Goal: Navigation & Orientation: Understand site structure

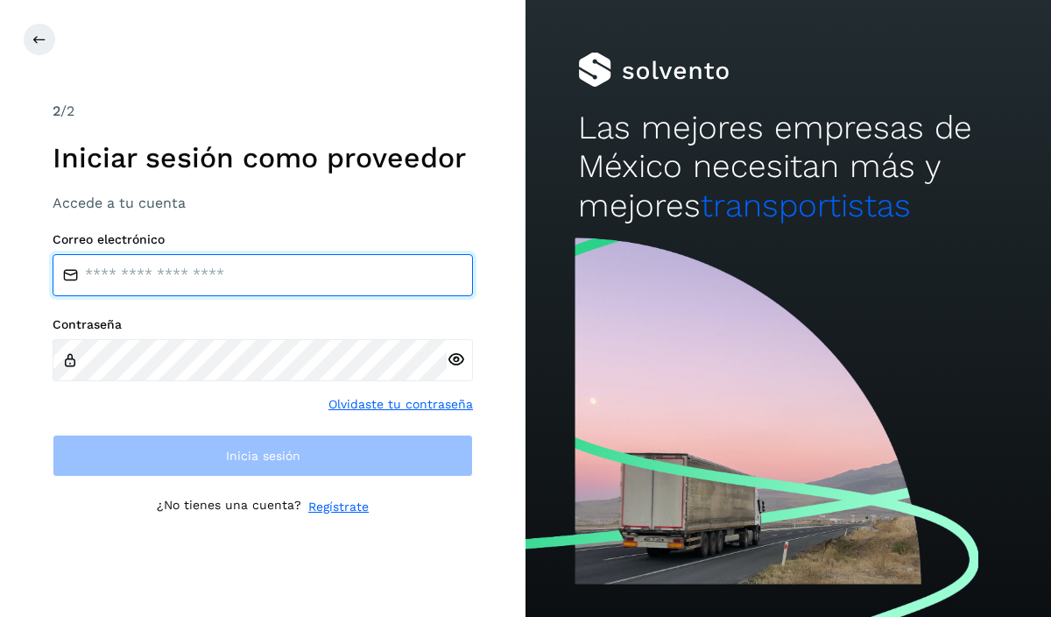
click at [175, 284] on input "email" at bounding box center [263, 275] width 421 height 42
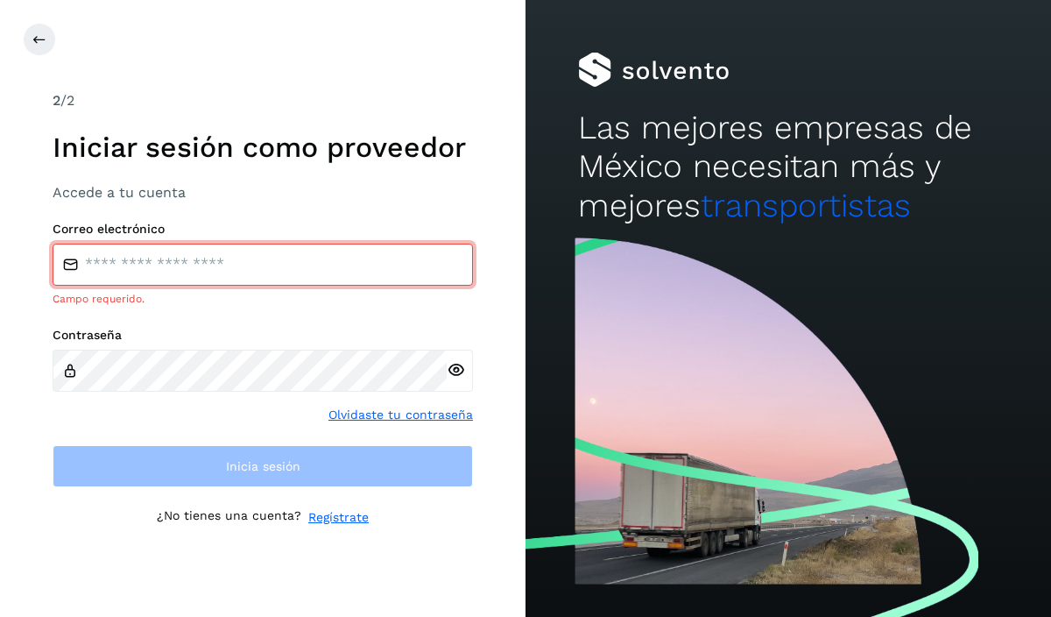
type input "**********"
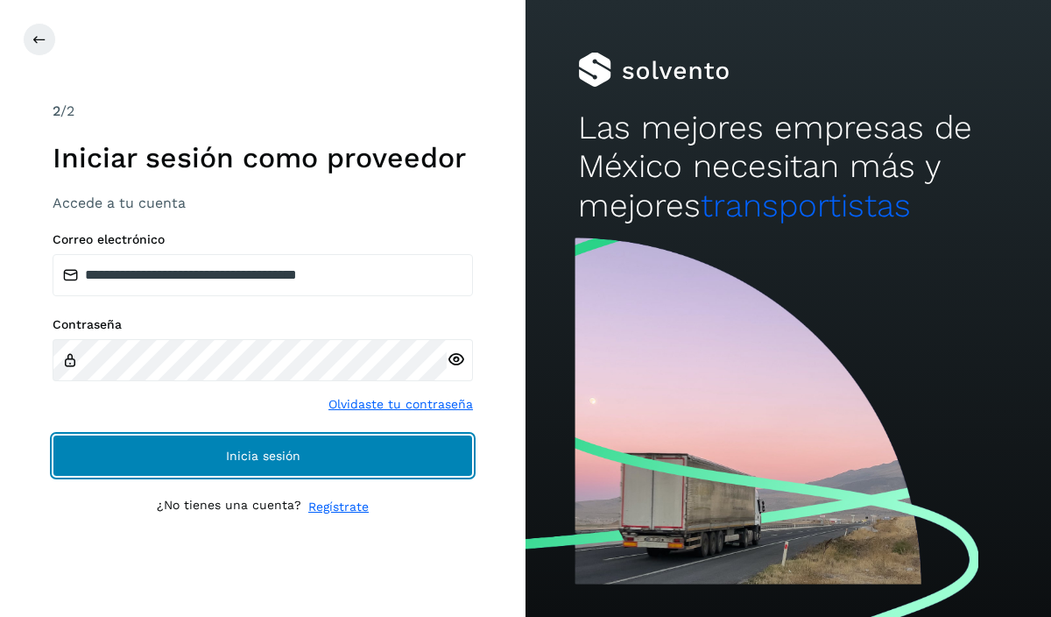
click at [203, 459] on button "Inicia sesión" at bounding box center [263, 456] width 421 height 42
click at [226, 450] on span "Inicia sesión" at bounding box center [263, 456] width 74 height 12
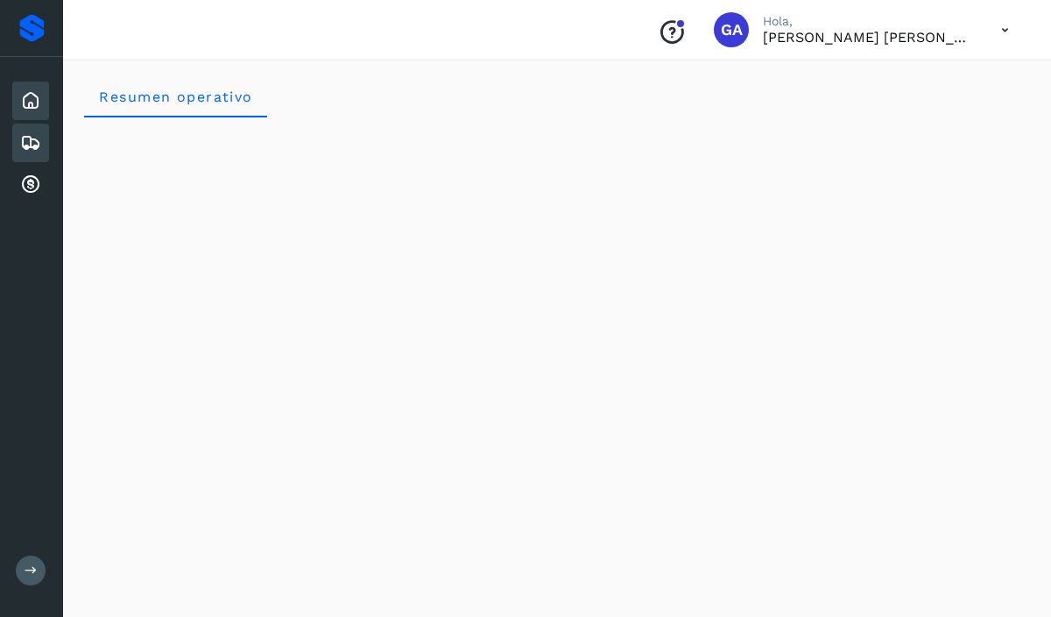
click at [38, 141] on icon at bounding box center [30, 142] width 21 height 21
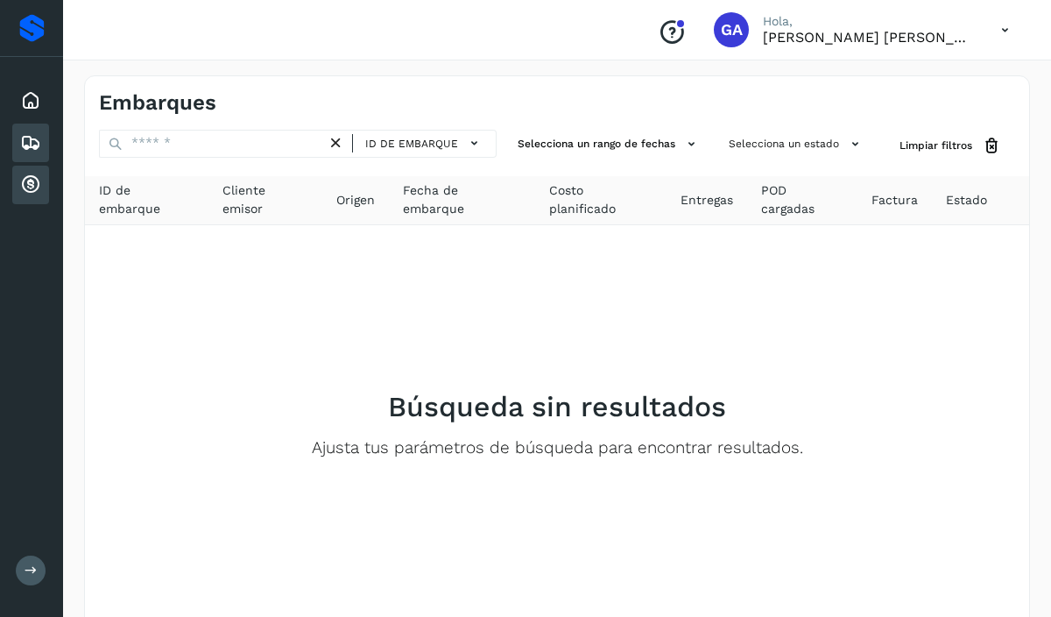
click at [32, 189] on icon at bounding box center [30, 184] width 21 height 21
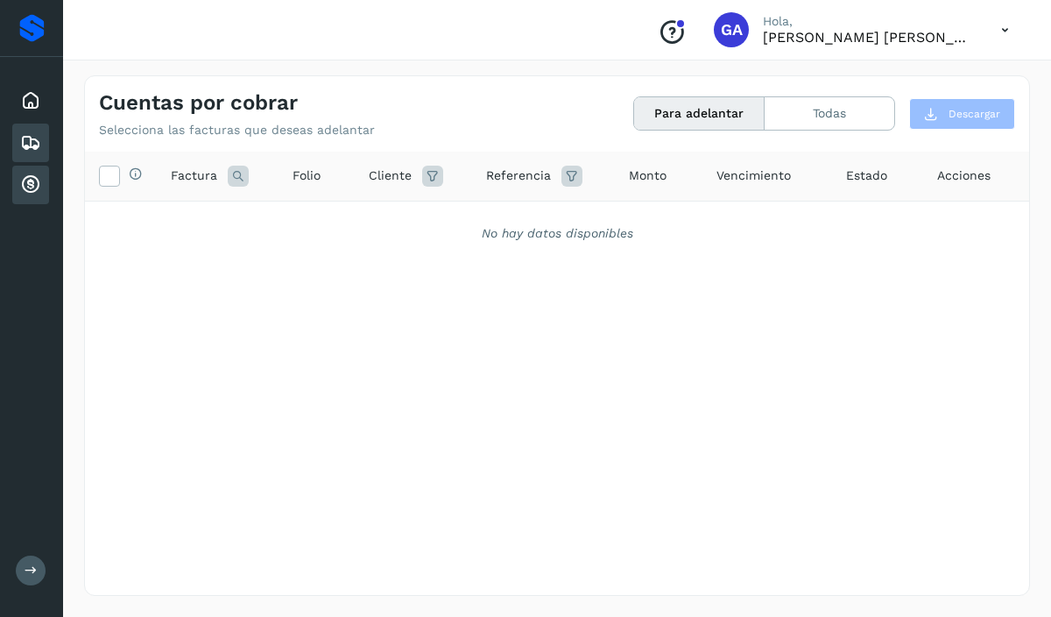
click at [37, 141] on icon at bounding box center [30, 142] width 21 height 21
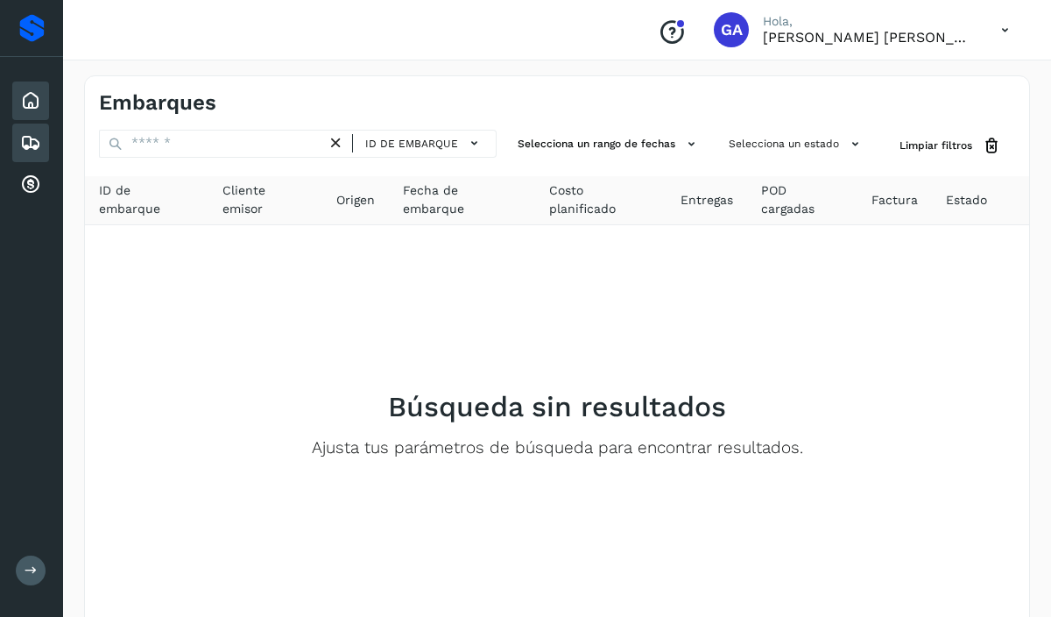
click at [28, 103] on icon at bounding box center [30, 100] width 21 height 21
